Goal: Task Accomplishment & Management: Contribute content

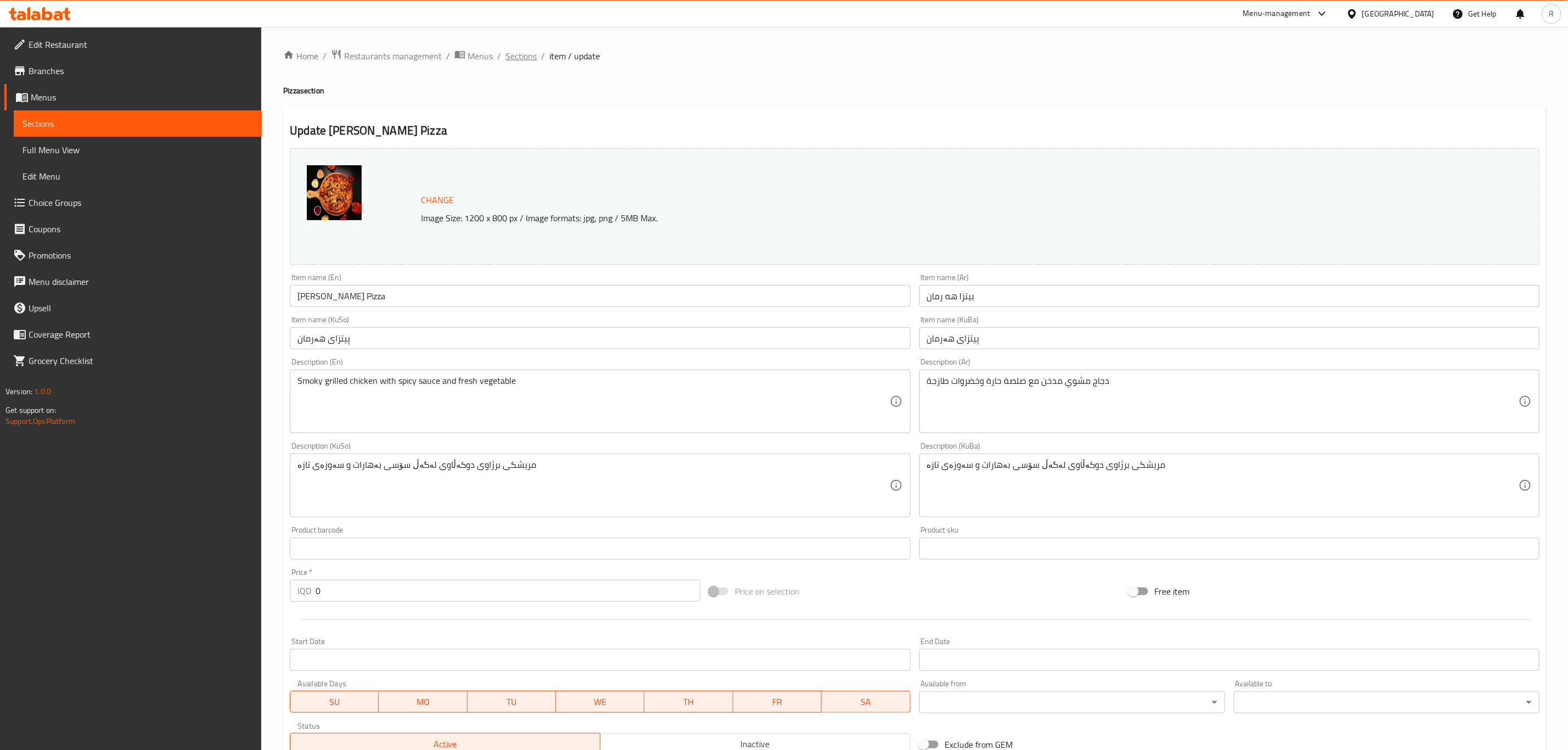
click at [516, 56] on span "Sections" at bounding box center [521, 56] width 31 height 13
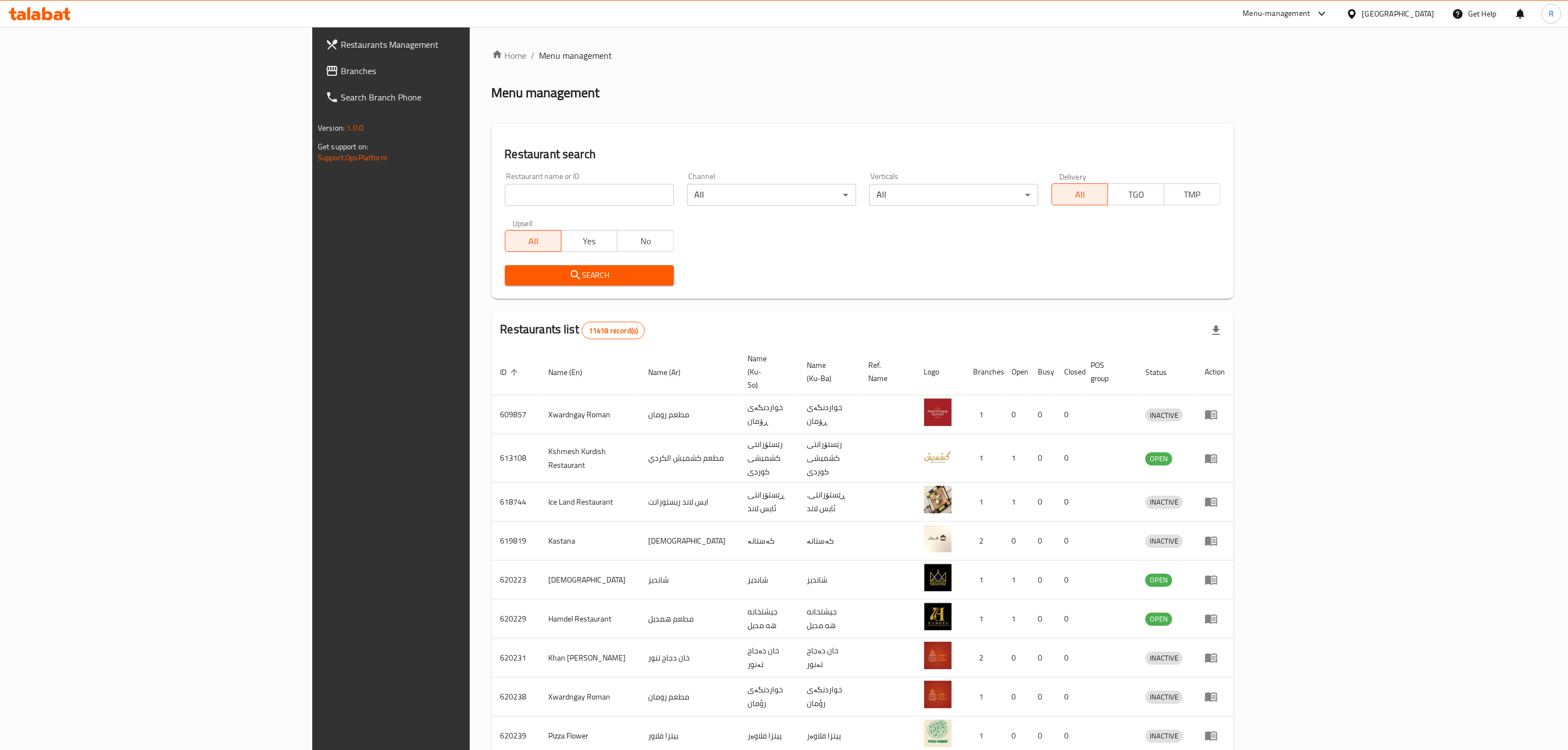
click at [505, 199] on input "search" at bounding box center [590, 194] width 169 height 22
type input "nova pi"
click at [514, 274] on span "Search" at bounding box center [589, 275] width 152 height 14
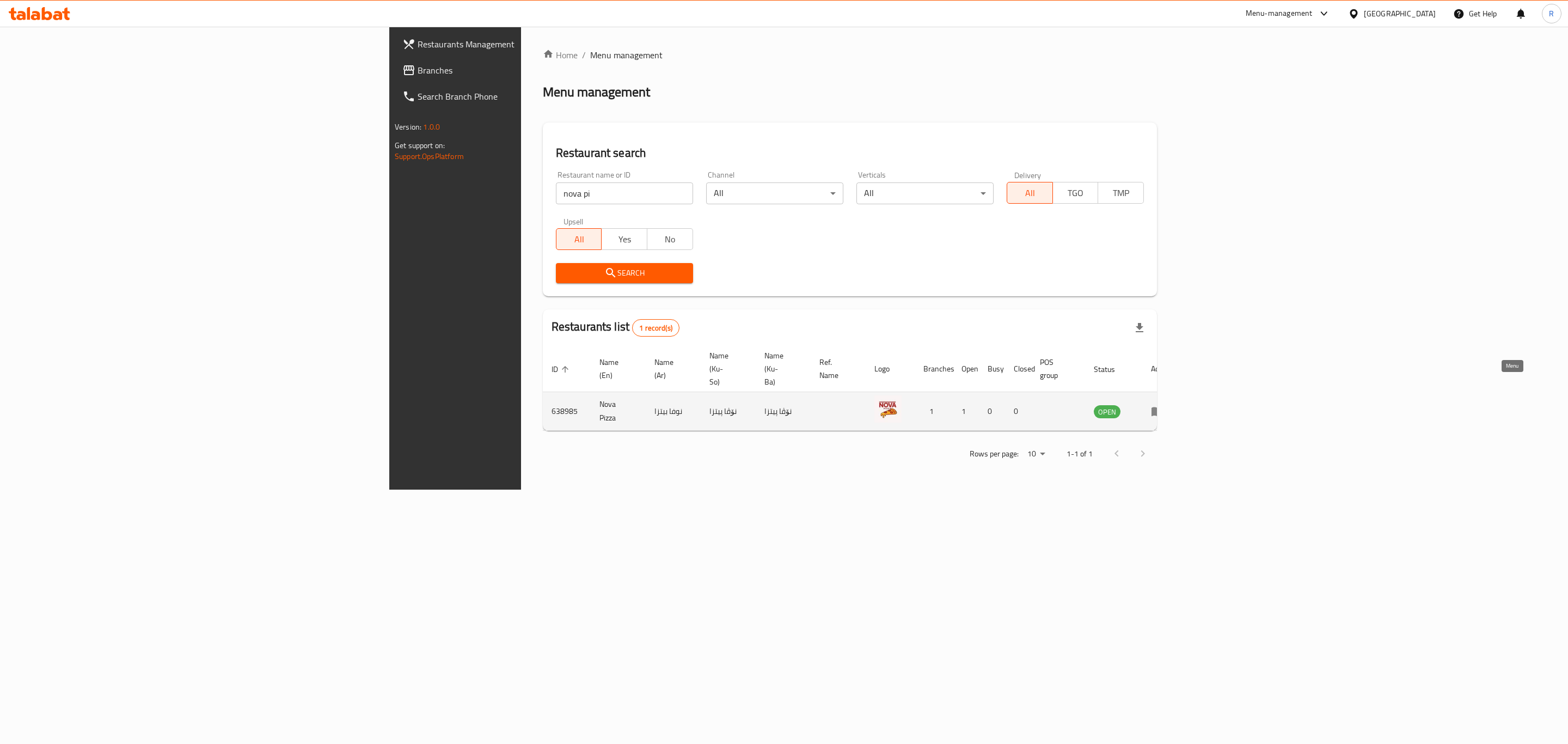
click at [1164, 408] on icon "enhanced table" at bounding box center [1157, 412] width 12 height 9
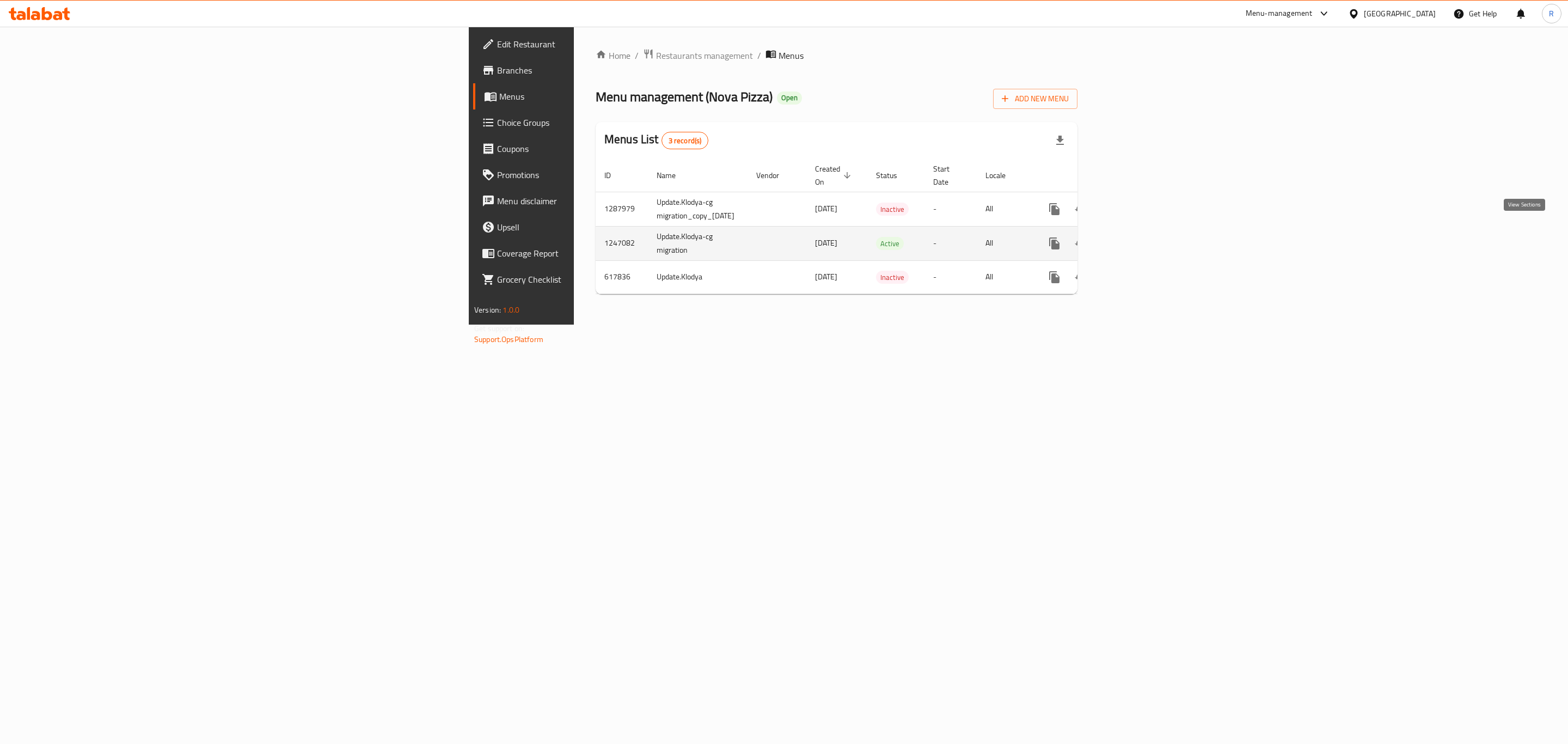
click at [1140, 237] on icon "enhanced table" at bounding box center [1133, 243] width 13 height 13
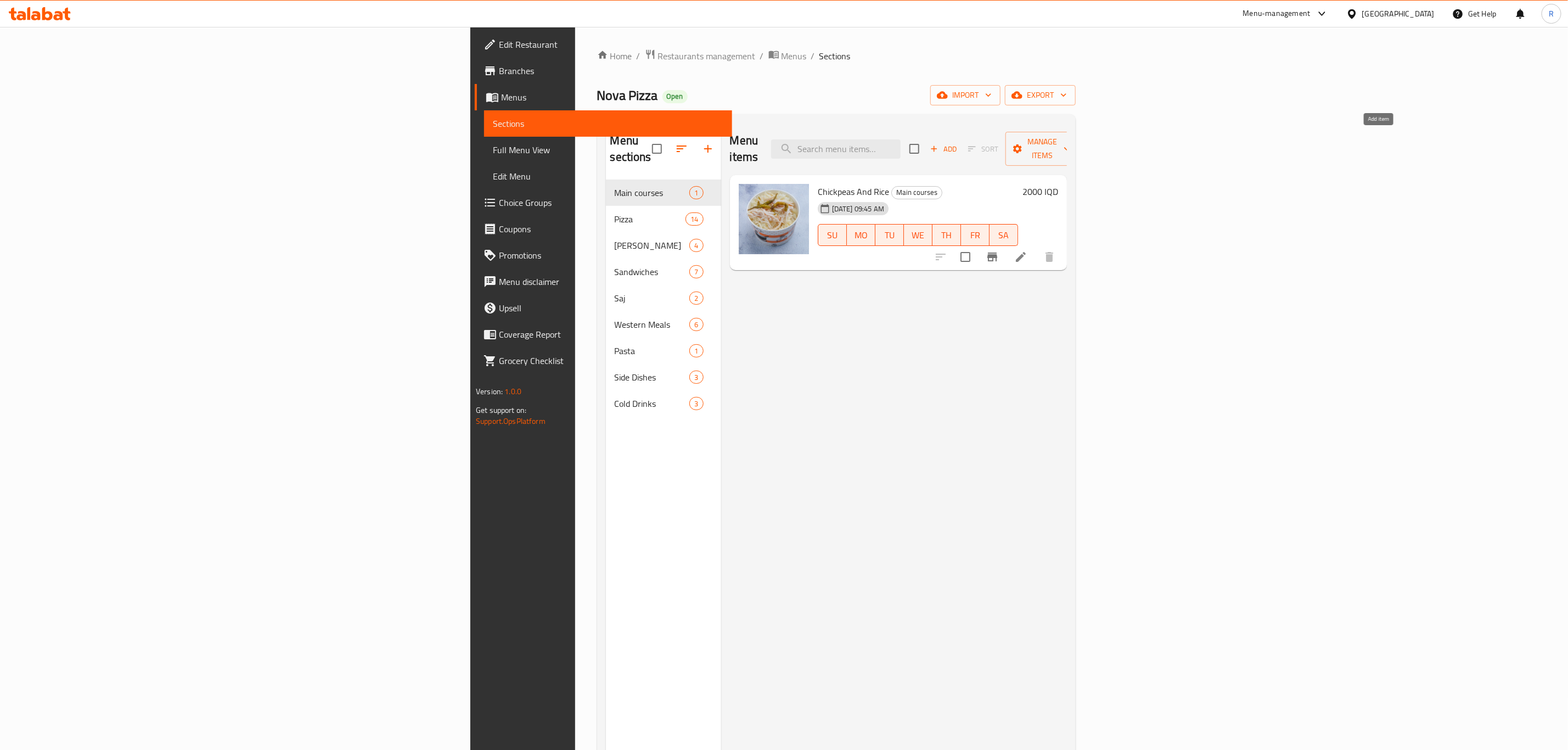
click at [938, 146] on icon "button" at bounding box center [934, 149] width 6 height 6
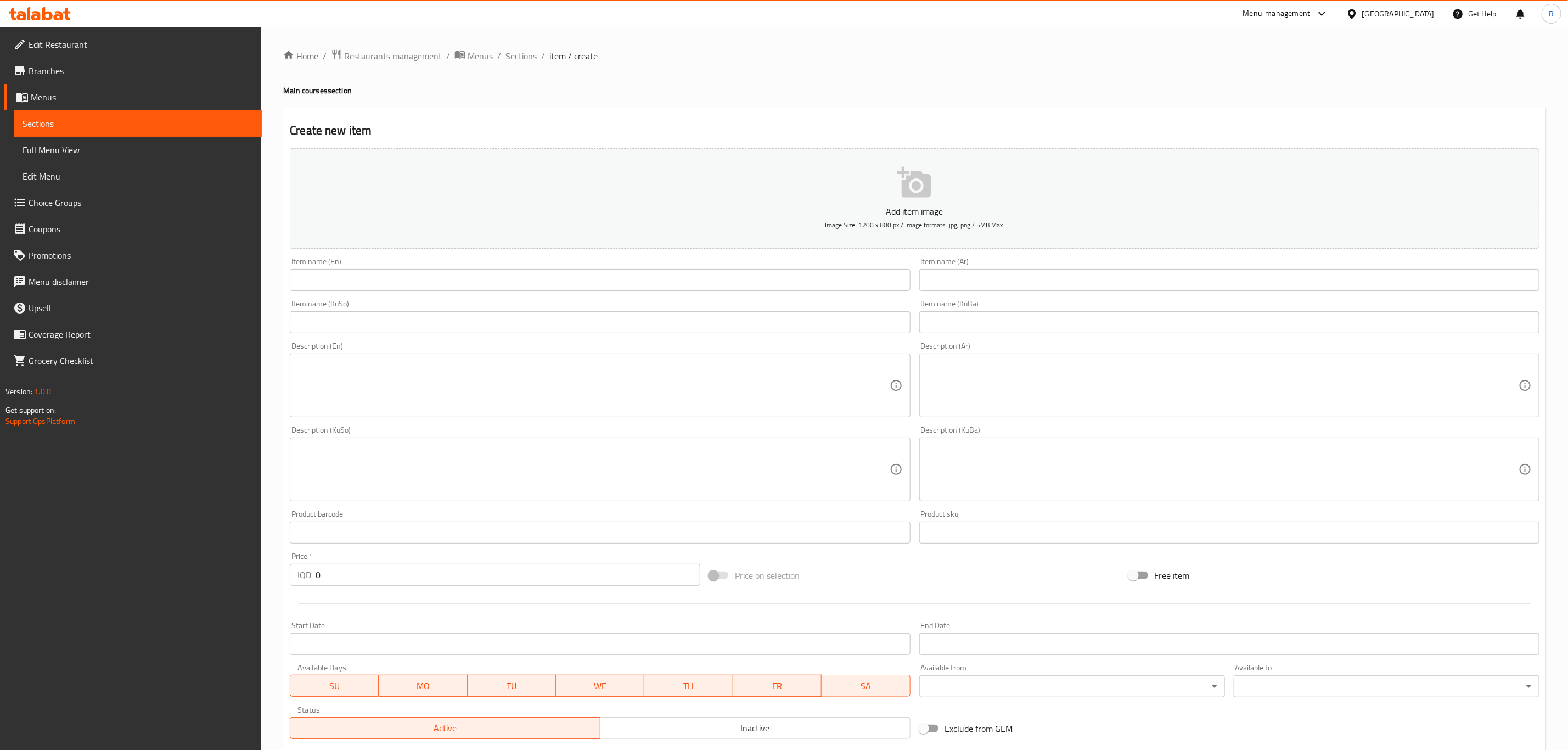
click at [330, 277] on input "text" at bounding box center [600, 280] width 620 height 22
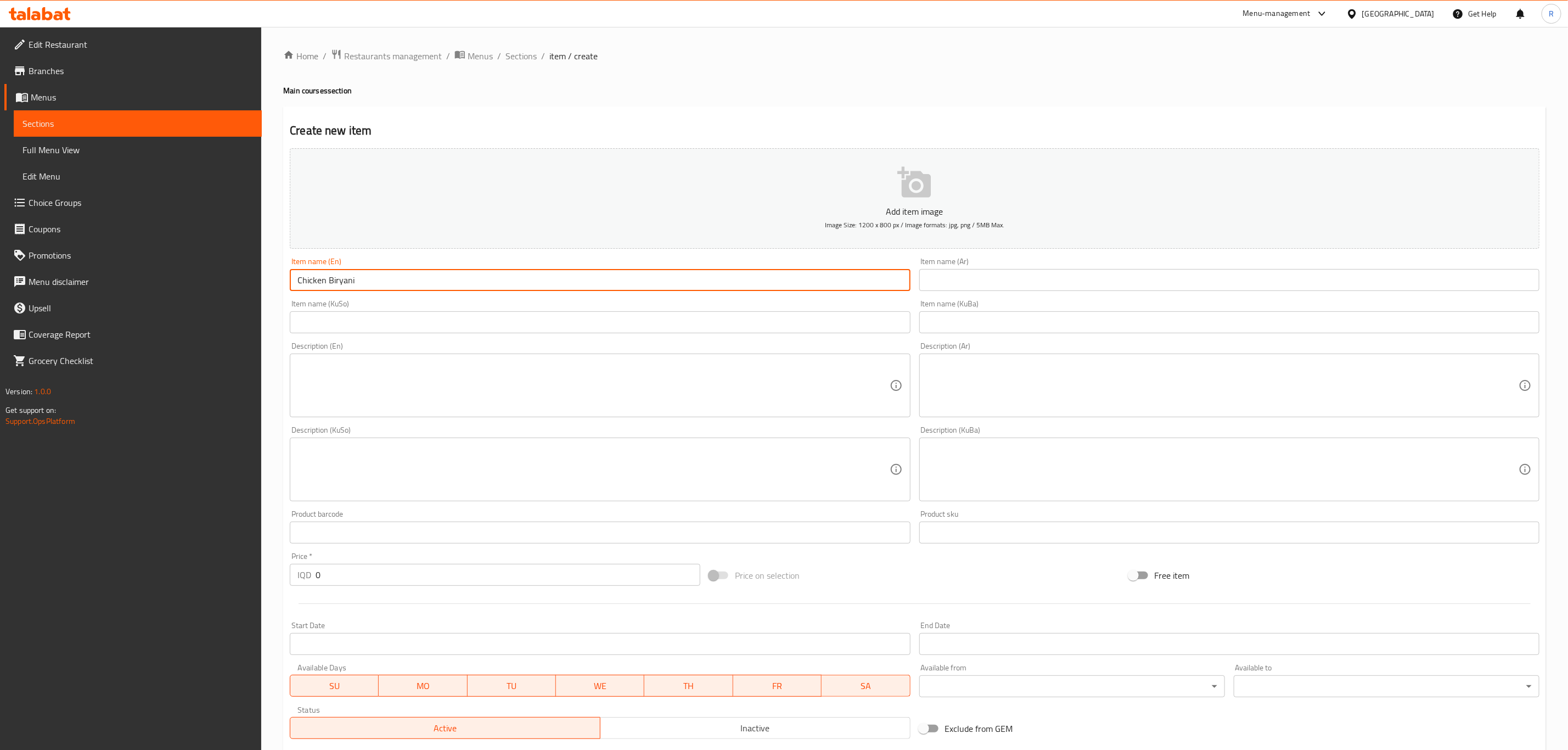
type input "Chicken Biryani"
click at [990, 278] on input "text" at bounding box center [1230, 280] width 620 height 22
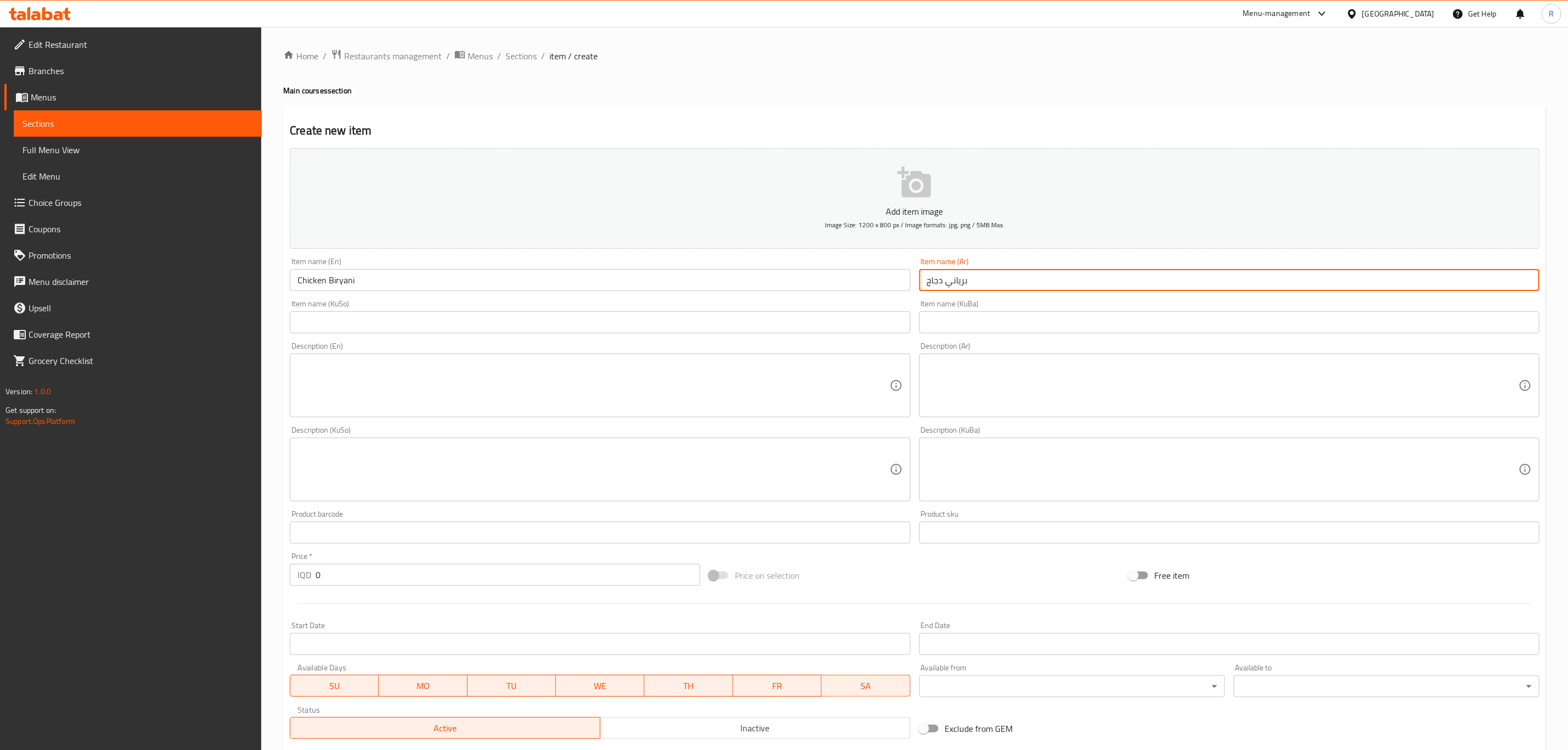
type input "برياني دجاج"
click at [975, 325] on input "text" at bounding box center [1230, 322] width 620 height 22
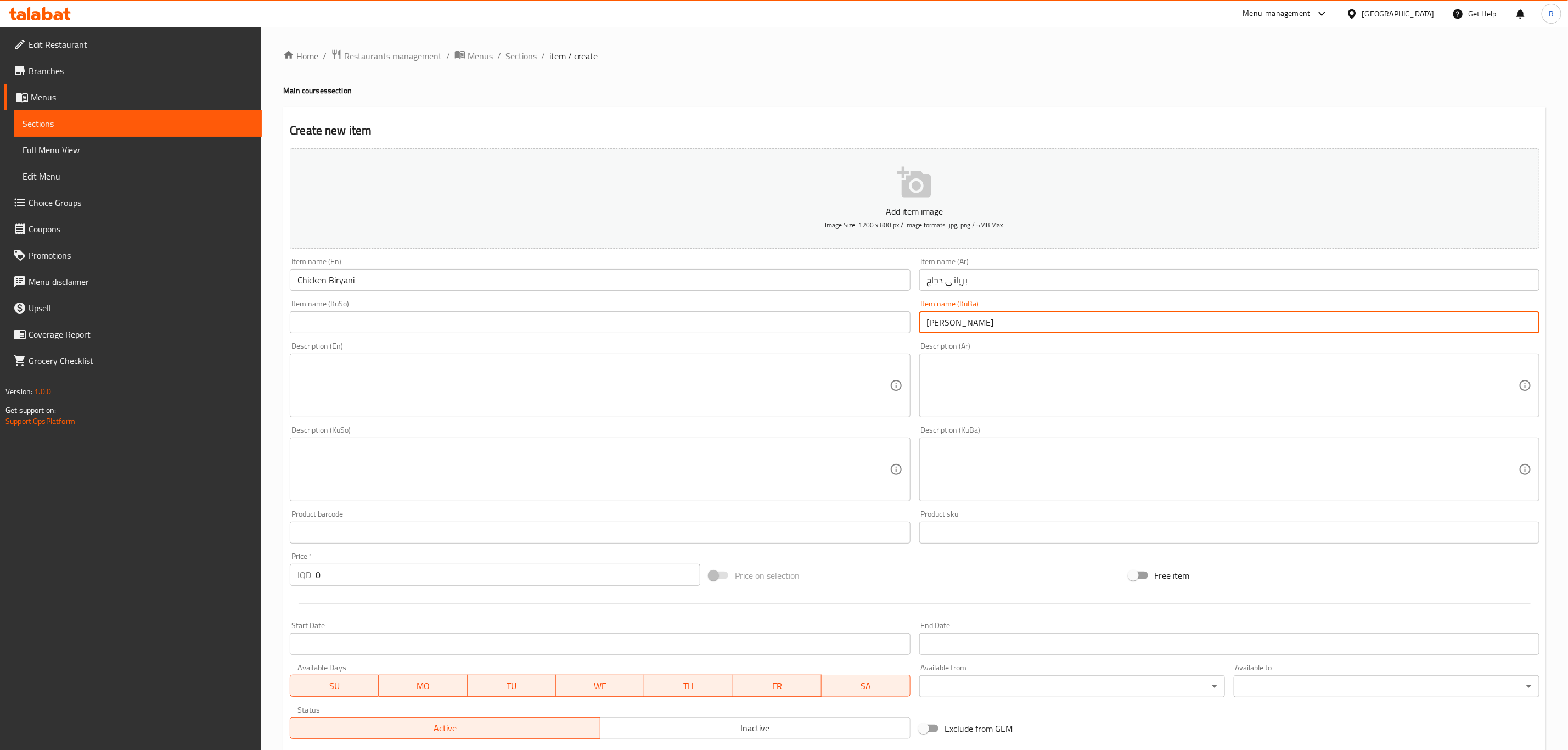
type input "[PERSON_NAME]"
click at [318, 318] on input "text" at bounding box center [600, 322] width 620 height 22
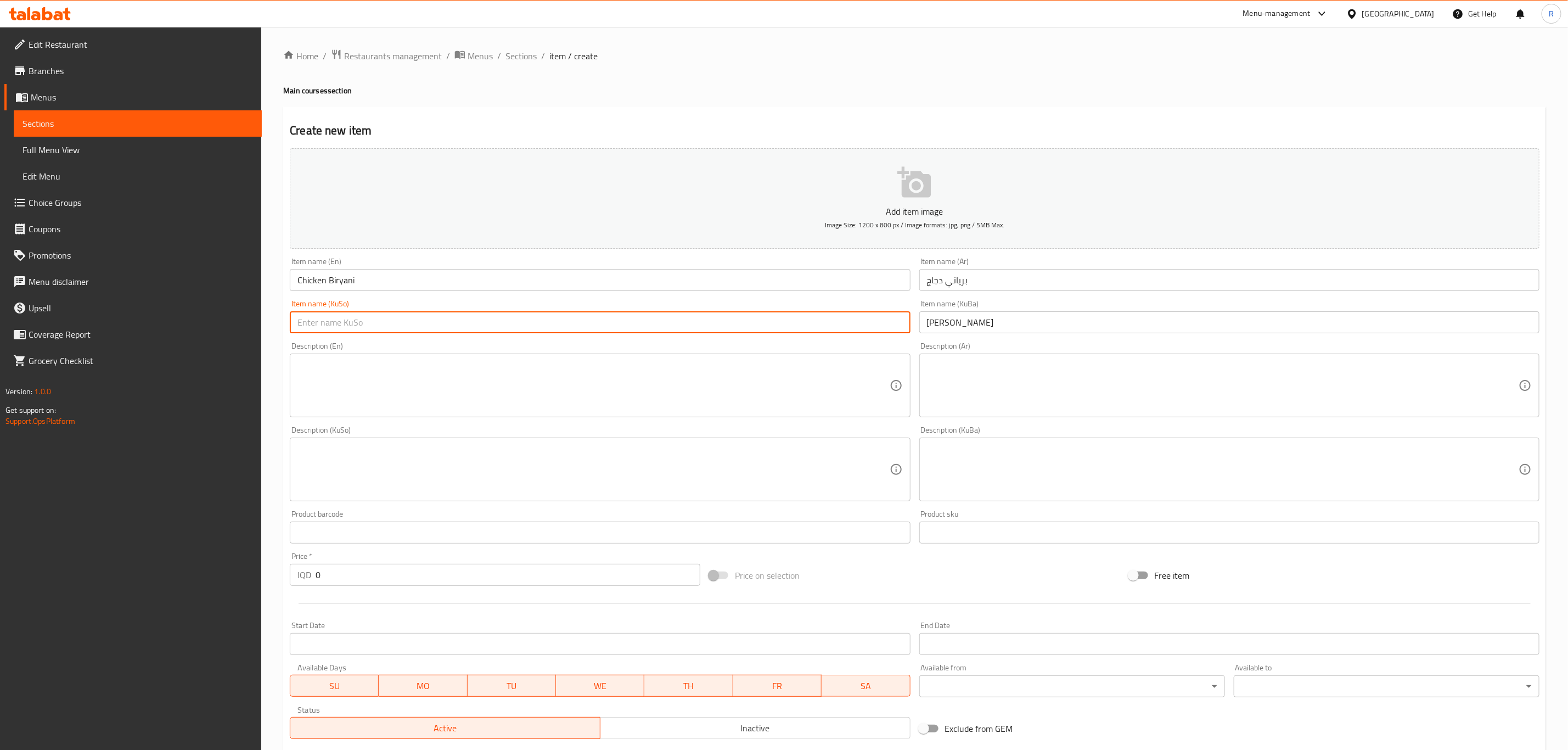
paste input "[PERSON_NAME]"
type input "[PERSON_NAME]"
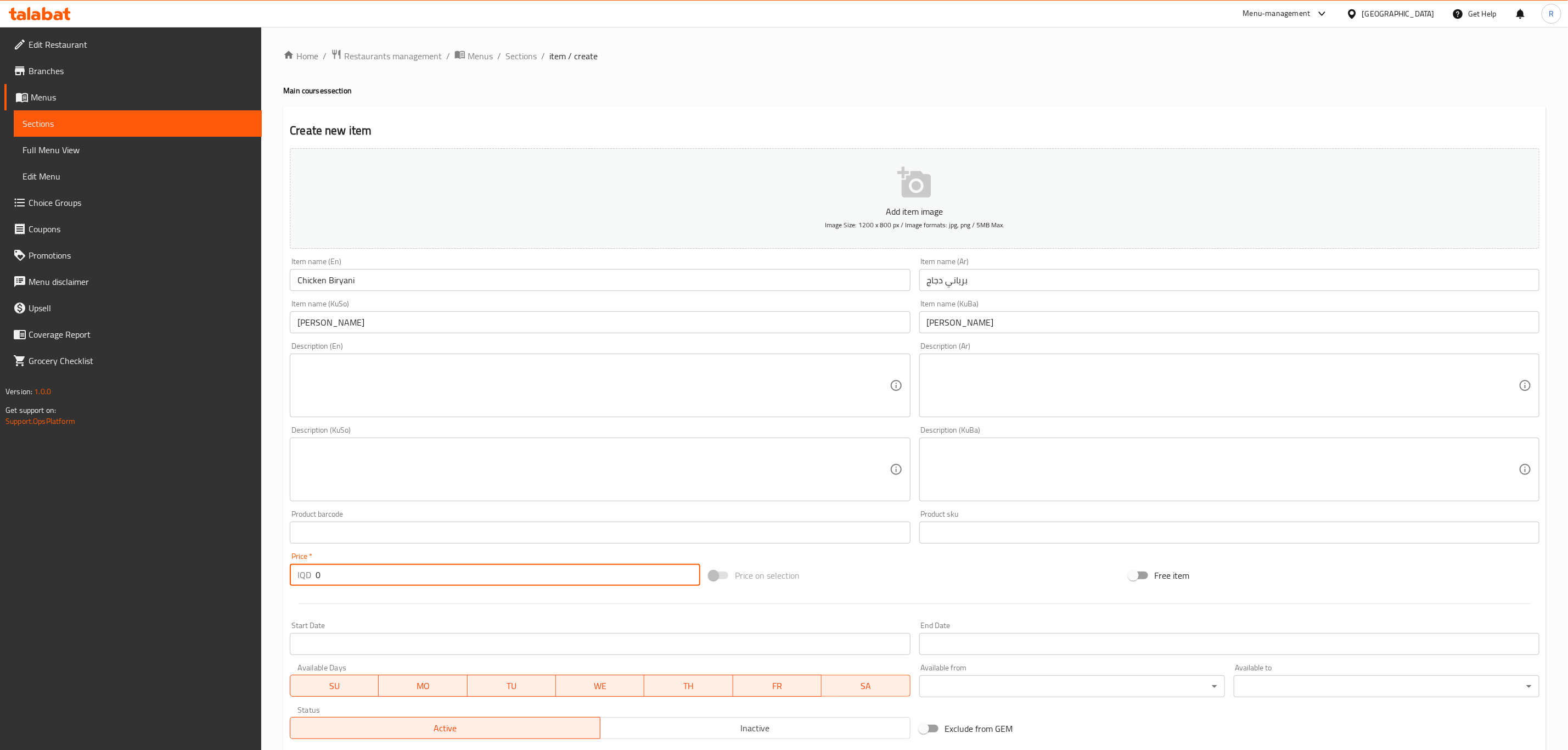
drag, startPoint x: 324, startPoint y: 584, endPoint x: 317, endPoint y: 586, distance: 7.3
click at [317, 586] on div "Price   * IQD 0 Price *" at bounding box center [495, 569] width 419 height 42
type input "5000"
drag, startPoint x: 415, startPoint y: 374, endPoint x: 407, endPoint y: 374, distance: 8.0
click at [410, 374] on textarea at bounding box center [593, 385] width 592 height 52
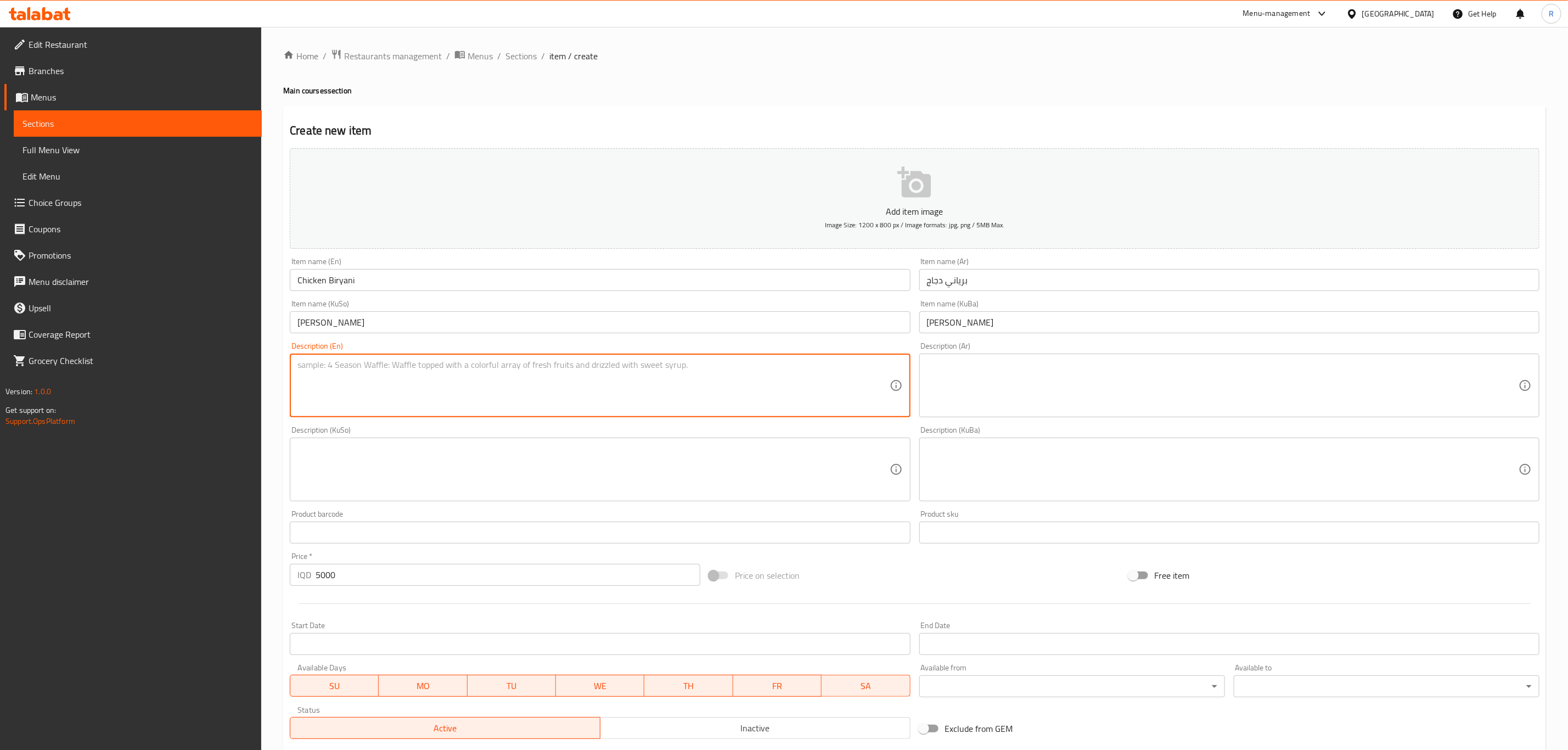
click at [988, 365] on textarea at bounding box center [1223, 385] width 592 height 52
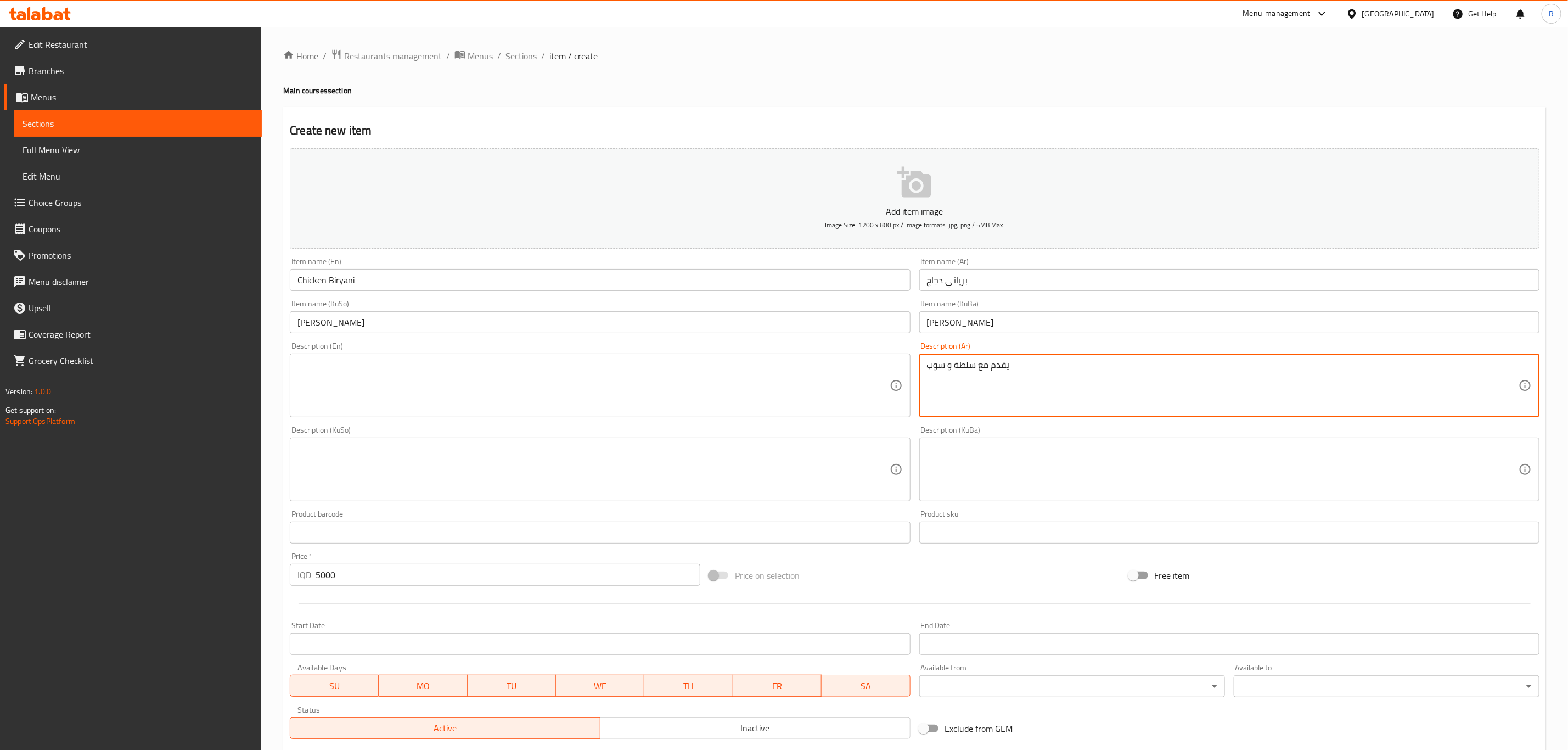
type textarea "يقدم مع سلطة و سوب"
click at [494, 388] on textarea at bounding box center [593, 385] width 592 height 52
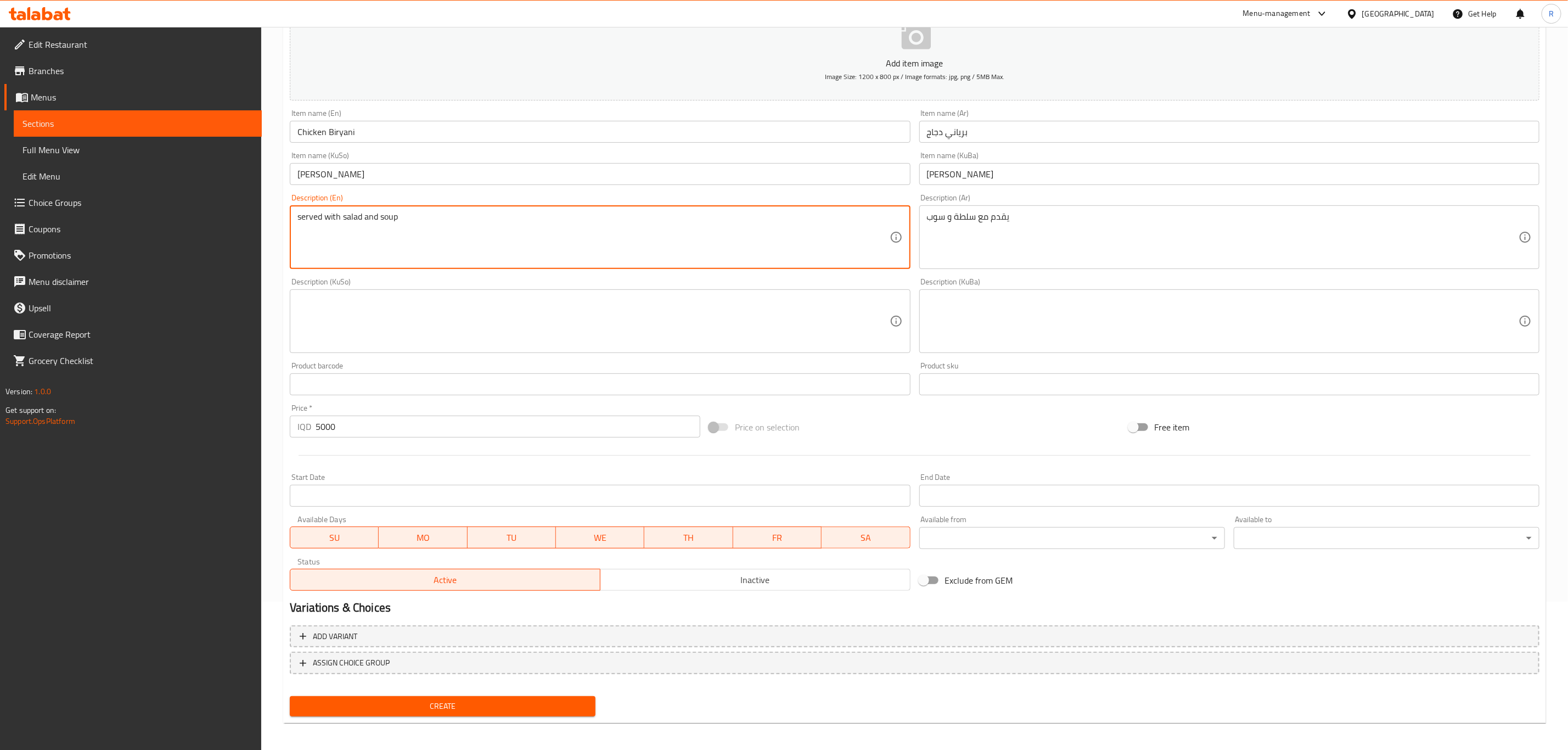
scroll to position [150, 0]
type textarea "served with salad and soup"
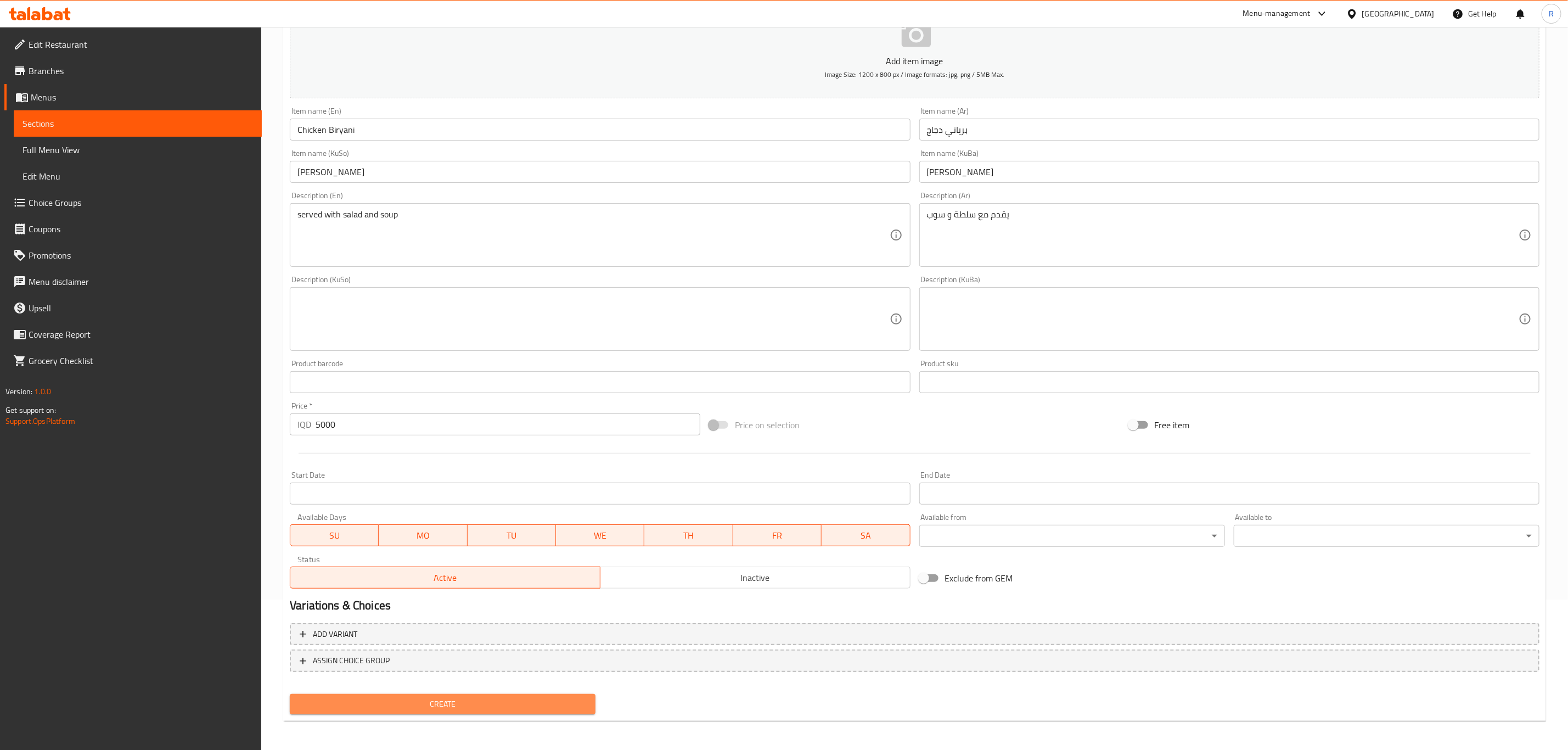
click at [342, 700] on span "Create" at bounding box center [442, 705] width 288 height 14
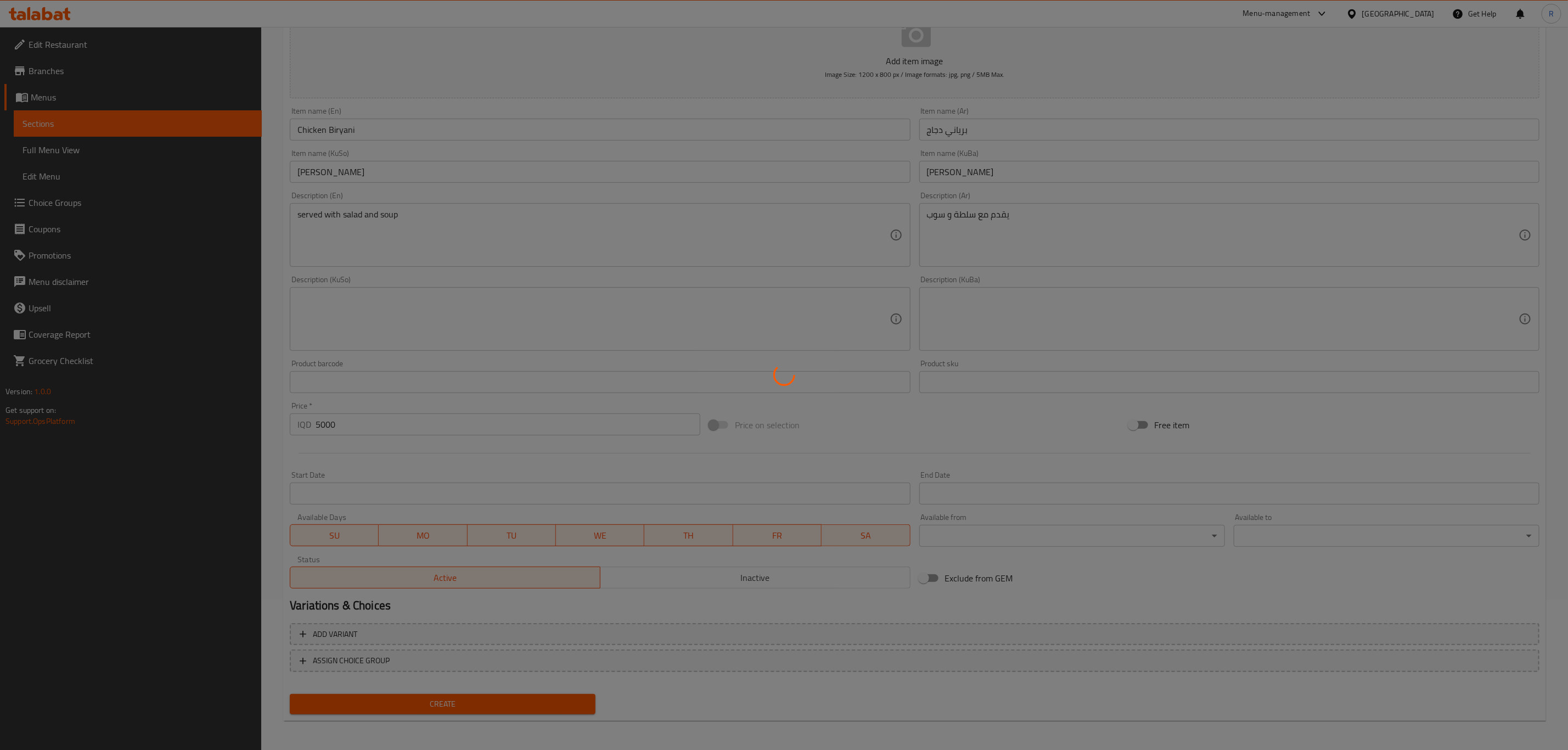
type input "0"
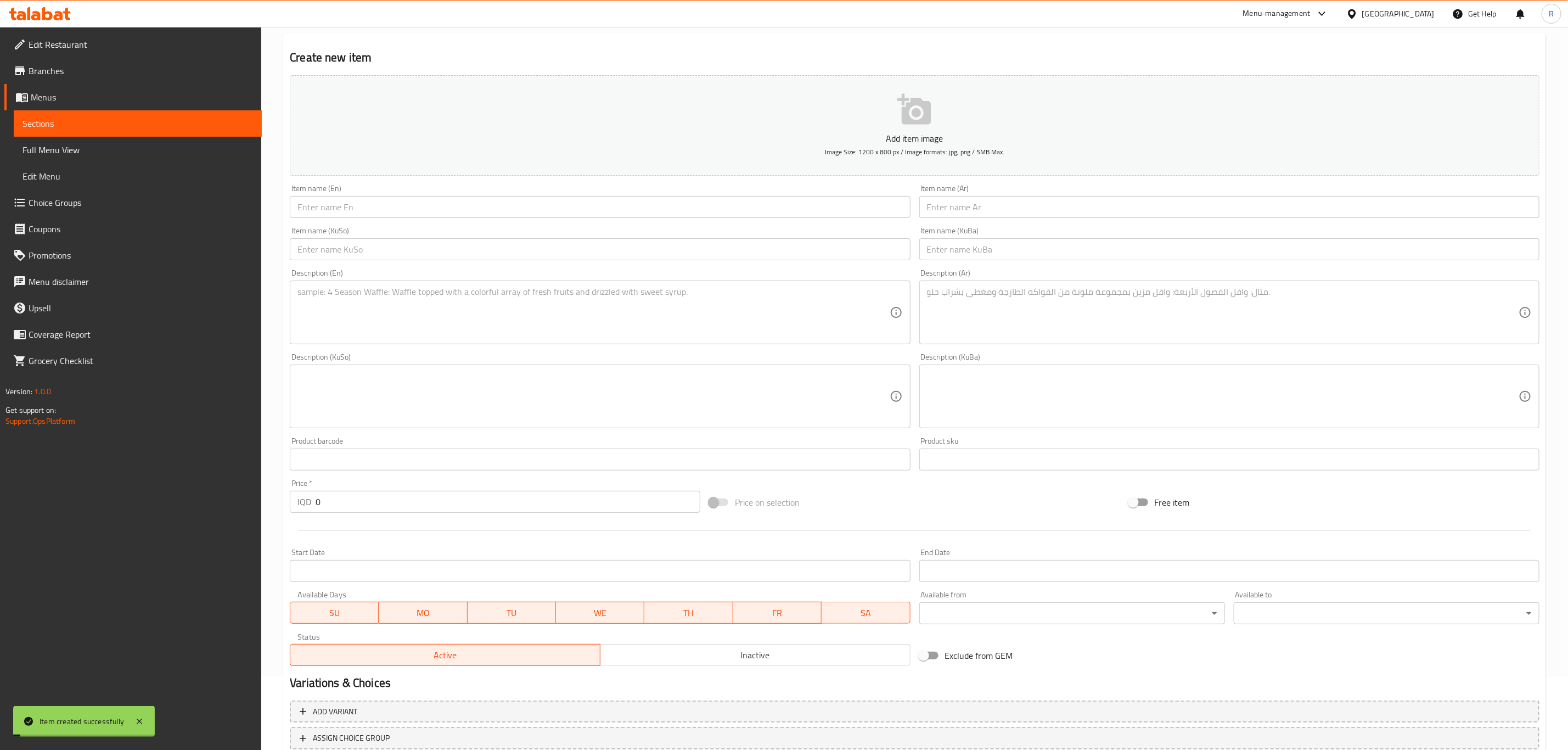
scroll to position [0, 0]
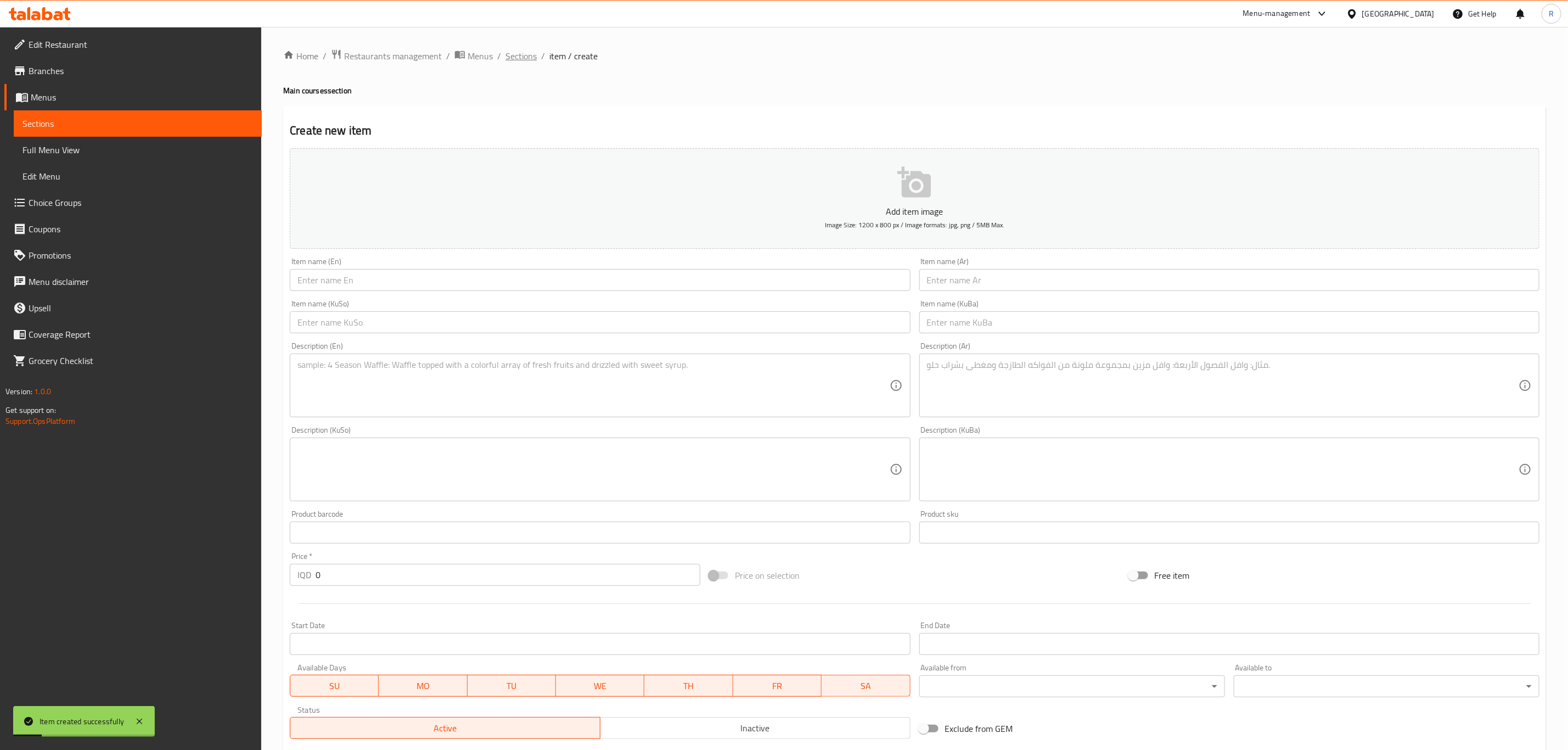
click at [518, 56] on span "Sections" at bounding box center [521, 56] width 31 height 13
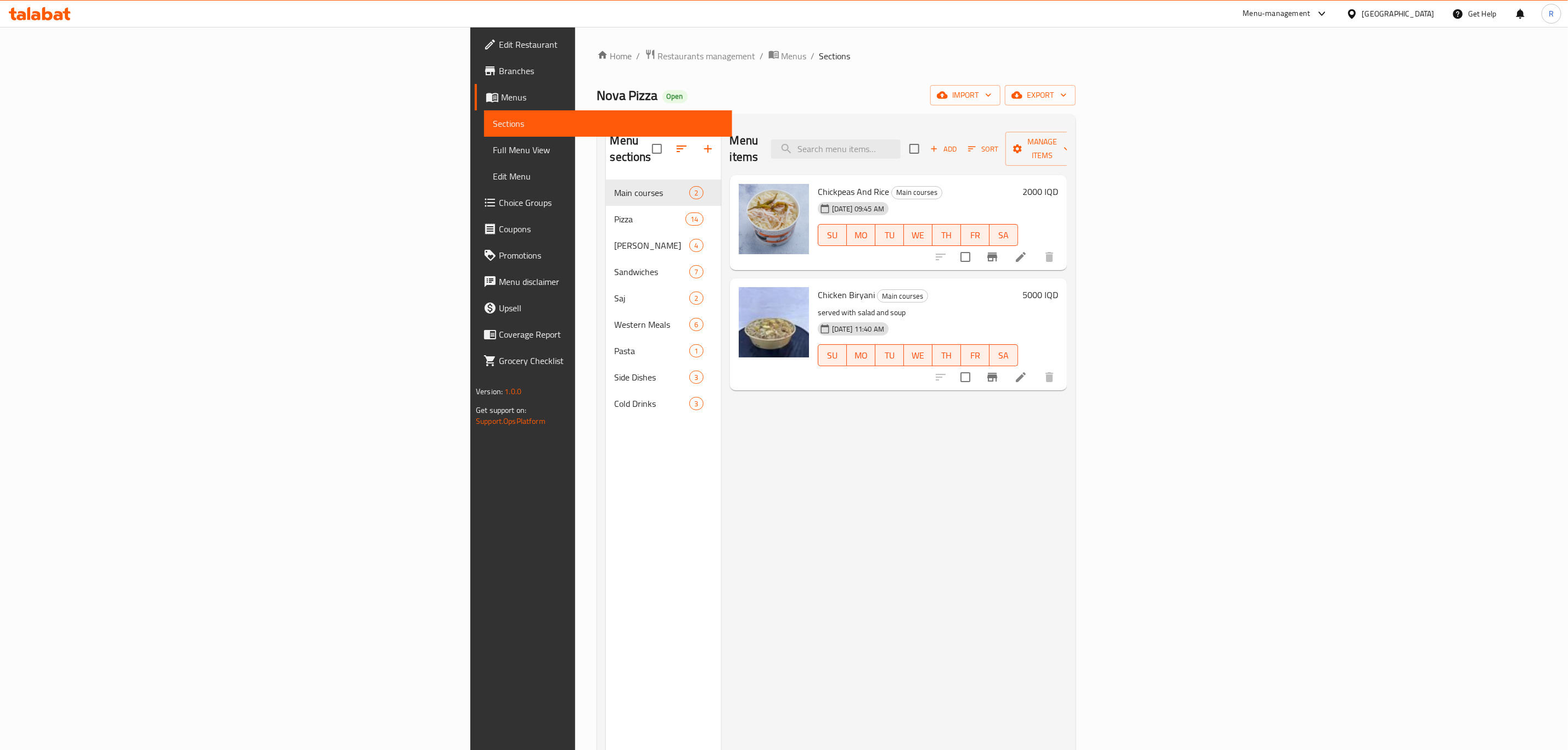
click at [31, 11] on icon at bounding box center [40, 13] width 62 height 13
